Goal: Task Accomplishment & Management: Complete application form

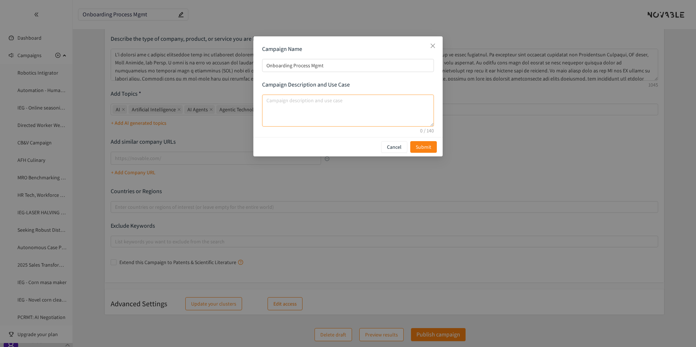
scroll to position [9, 0]
type textarea "I'd like to focus on solutions that provi"
click at [387, 148] on button "Cancel" at bounding box center [394, 147] width 26 height 12
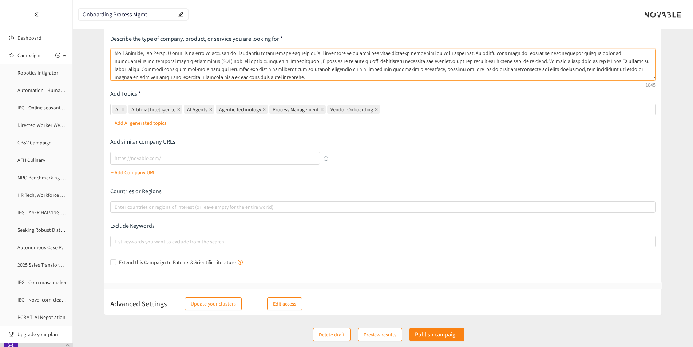
click at [458, 59] on textarea at bounding box center [383, 65] width 546 height 32
type textarea "I'm looking for a process management tool for onboarding digital technologies. …"
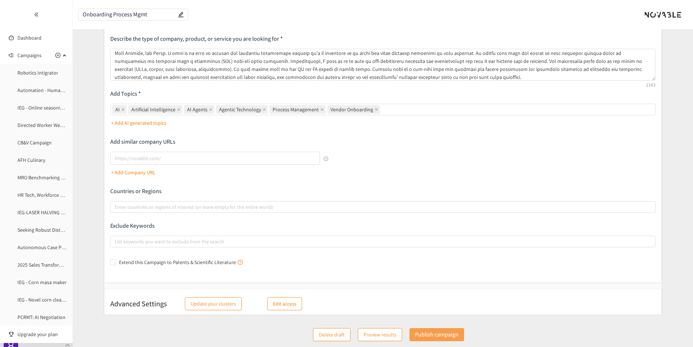
click at [435, 338] on p "Publish campaign" at bounding box center [437, 334] width 44 height 9
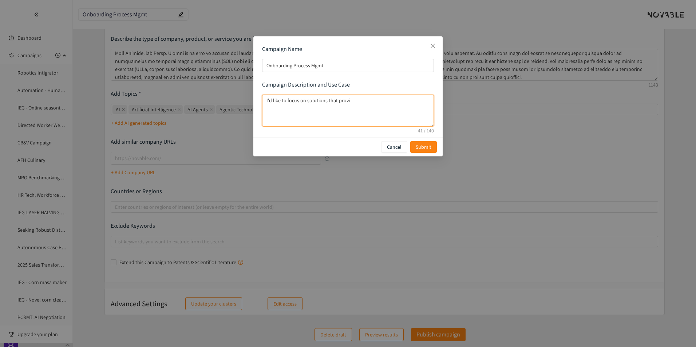
drag, startPoint x: 352, startPoint y: 102, endPoint x: 265, endPoint y: 111, distance: 87.1
click at [265, 111] on textarea "I'd like to focus on solutions that provi" at bounding box center [348, 111] width 172 height 32
type textarea "I'd like to focus on companies that are Series A or later. Technology should be…"
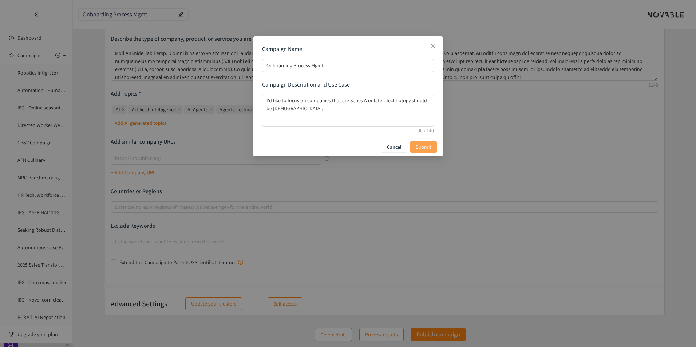
click at [433, 148] on button "Submit" at bounding box center [423, 147] width 27 height 12
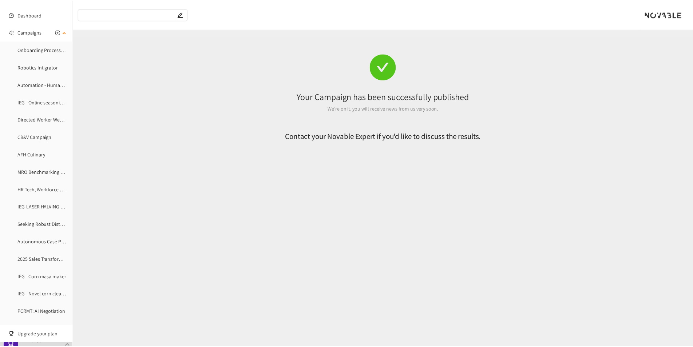
scroll to position [0, 0]
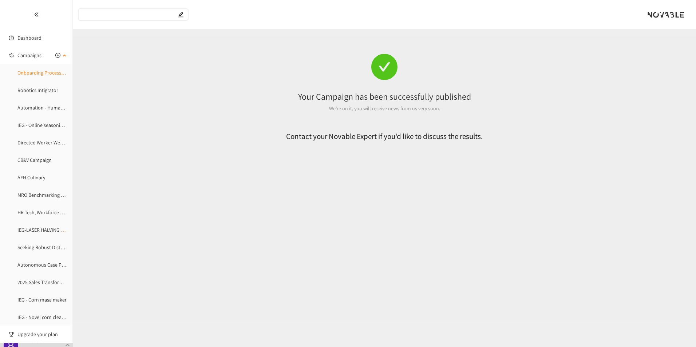
click at [60, 73] on link "Onboarding Process Mgmt" at bounding box center [45, 73] width 57 height 7
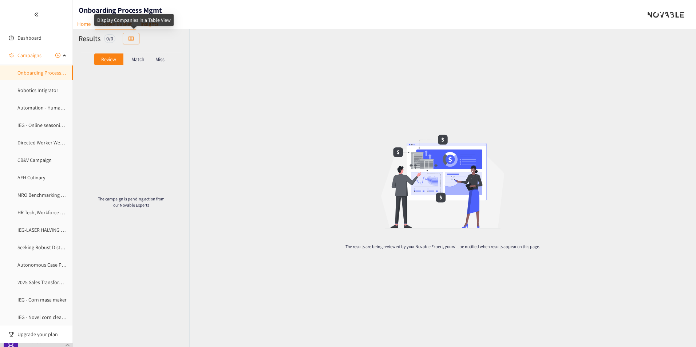
click at [142, 28] on div "Display Companies in a Table View" at bounding box center [133, 22] width 79 height 17
click at [150, 20] on link "Insights" at bounding box center [149, 23] width 27 height 11
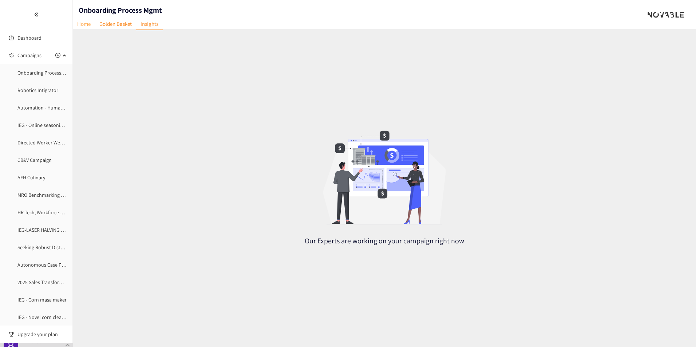
click at [92, 25] on link "Home" at bounding box center [84, 23] width 22 height 11
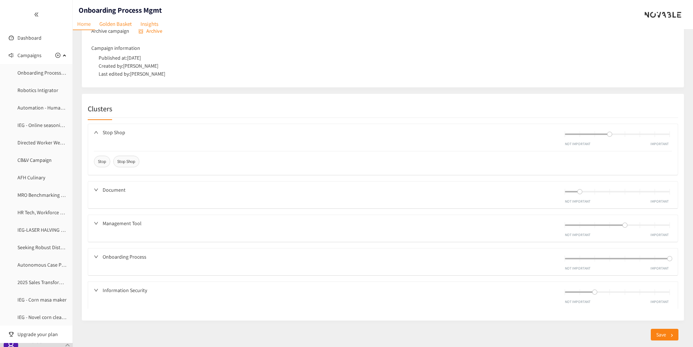
scroll to position [328, 0]
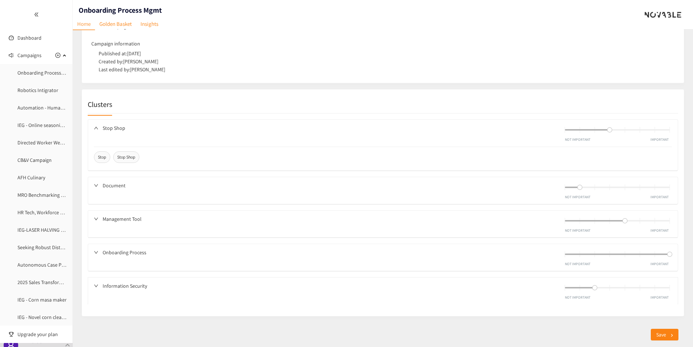
click at [98, 219] on icon "down" at bounding box center [96, 219] width 4 height 4
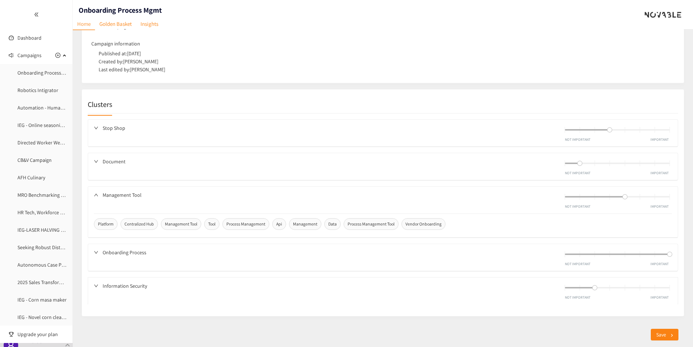
click at [96, 216] on div "Platform Centralized Hub Management Tool Tool Process Management Api Management…" at bounding box center [383, 226] width 578 height 24
click at [96, 196] on icon "down" at bounding box center [96, 195] width 4 height 4
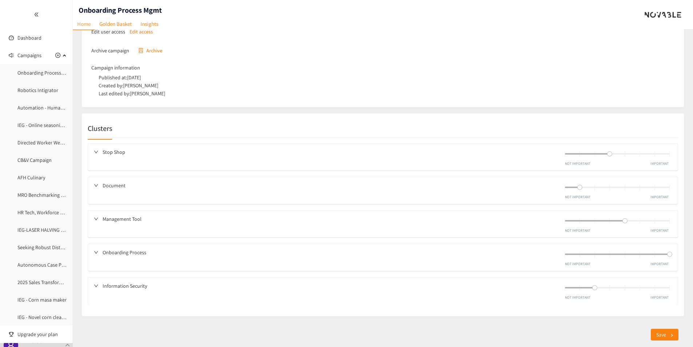
scroll to position [304, 0]
click at [95, 254] on icon "down" at bounding box center [96, 253] width 4 height 4
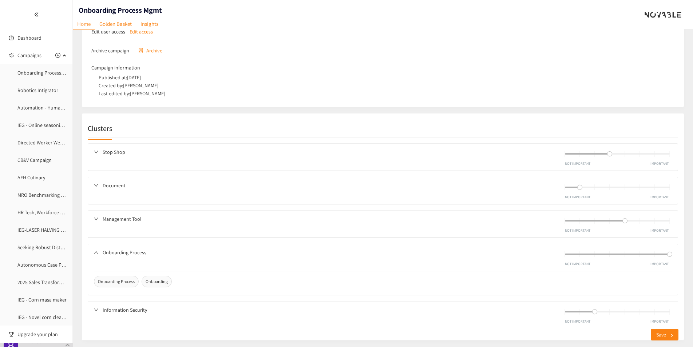
click at [95, 254] on icon "down" at bounding box center [96, 253] width 4 height 4
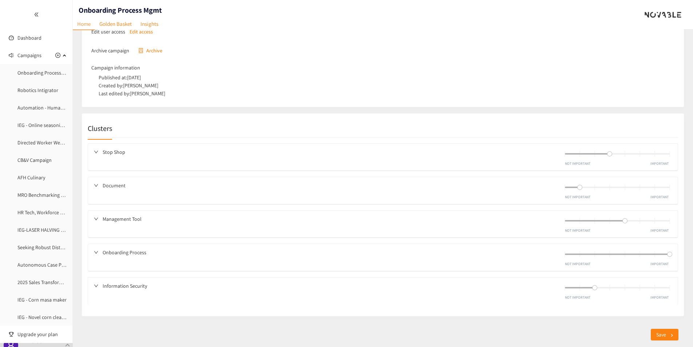
click at [95, 286] on icon "down" at bounding box center [96, 286] width 4 height 3
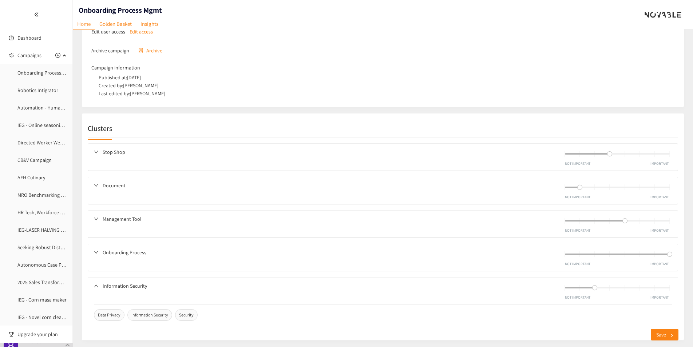
click at [95, 286] on icon "down" at bounding box center [96, 286] width 4 height 4
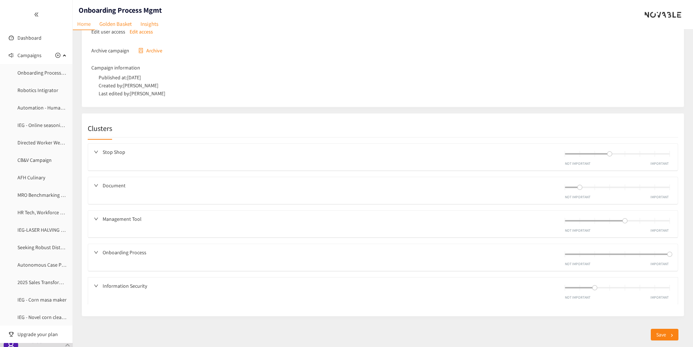
click at [94, 151] on div "Stop Shop NOT IMPORTANT IMPORTANT" at bounding box center [383, 157] width 590 height 27
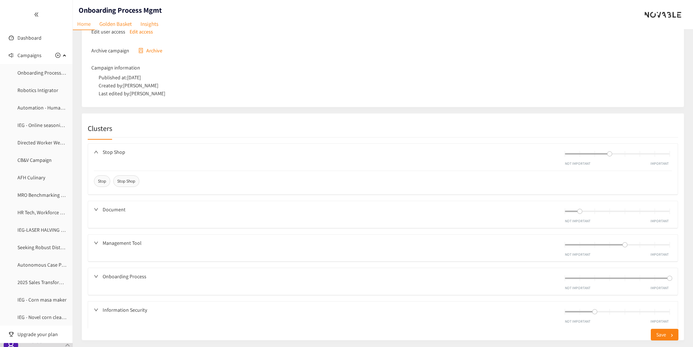
click at [94, 151] on div "Stop Shop NOT IMPORTANT IMPORTANT" at bounding box center [383, 157] width 590 height 27
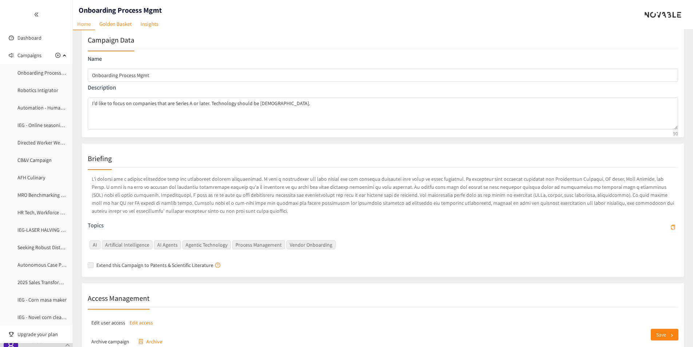
scroll to position [0, 0]
